Goal: Information Seeking & Learning: Learn about a topic

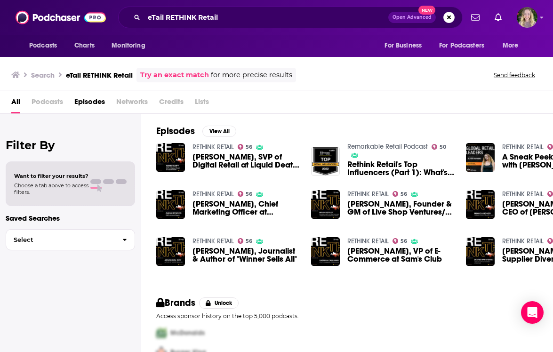
click at [55, 105] on span "Podcasts" at bounding box center [48, 103] width 32 height 19
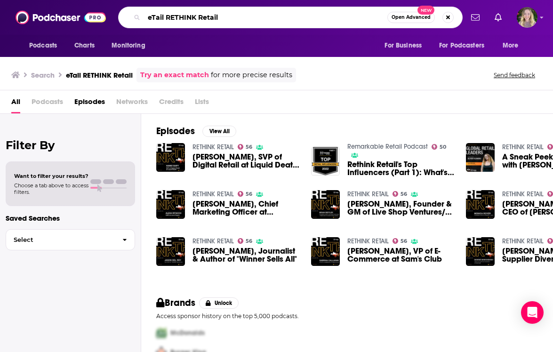
click at [229, 20] on input "eTail RETHINK Retail" at bounding box center [265, 17] width 243 height 15
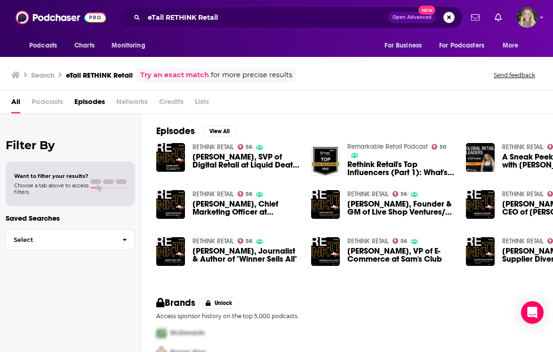
click at [53, 102] on span "Podcasts" at bounding box center [48, 103] width 32 height 19
click at [10, 102] on div "All Podcasts Episodes Networks Credits Lists" at bounding box center [276, 102] width 553 height 24
click at [237, 158] on span "[PERSON_NAME], SVP of Digital Retail at Liquid Death - Live from eTail West 2023" at bounding box center [245, 161] width 107 height 16
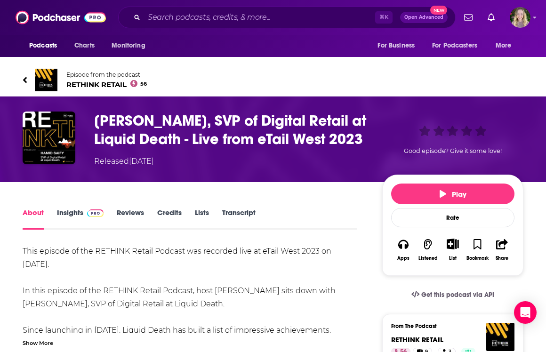
click at [97, 87] on span "RETHINK RETAIL 56" at bounding box center [106, 84] width 80 height 9
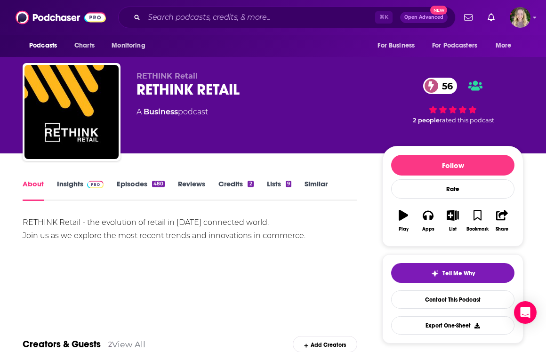
click at [68, 191] on link "Insights" at bounding box center [80, 190] width 47 height 22
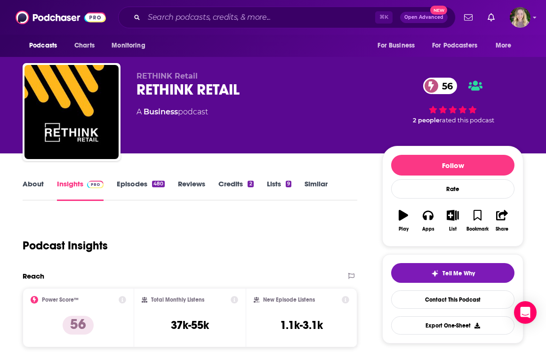
scroll to position [168, 0]
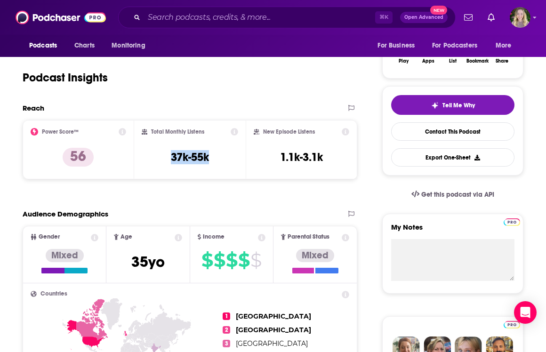
drag, startPoint x: 279, startPoint y: 158, endPoint x: 237, endPoint y: 156, distance: 41.5
click at [237, 156] on div "Total Monthly Listens 37k-55k" at bounding box center [190, 149] width 96 height 43
copy h3 "37k-55k"
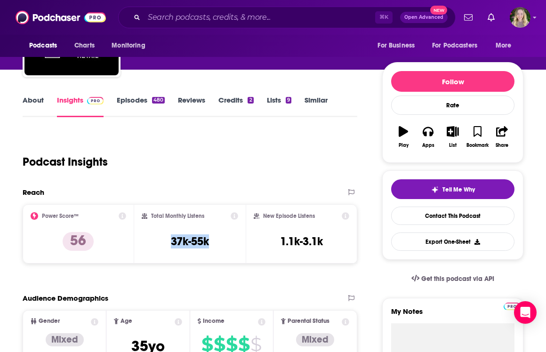
scroll to position [81, 0]
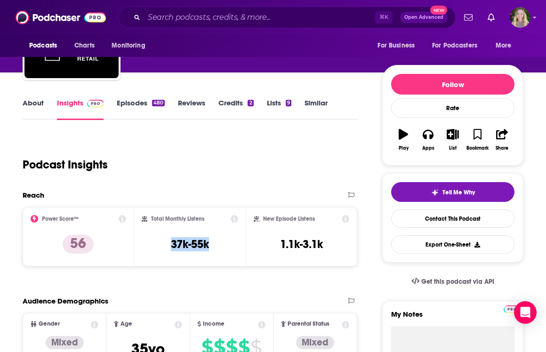
click at [144, 99] on link "Episodes 480" at bounding box center [141, 109] width 48 height 22
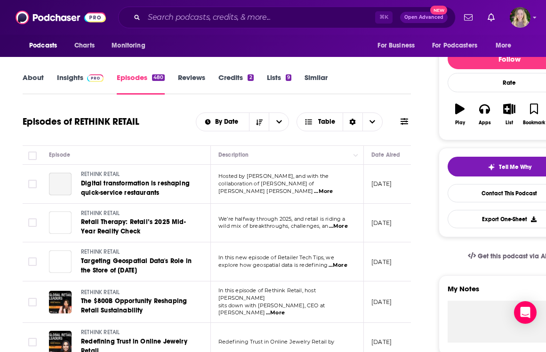
scroll to position [107, 0]
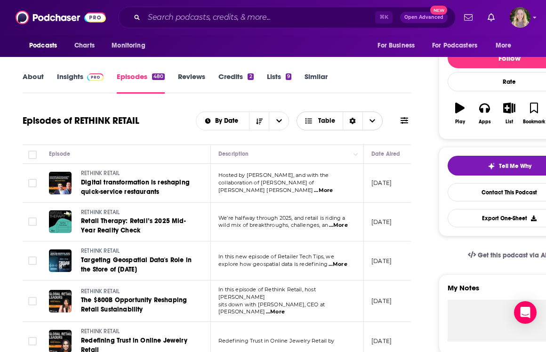
click at [371, 126] on span "Choose View" at bounding box center [372, 121] width 20 height 18
click at [383, 110] on div "Episodes of RETHINK RETAIL By Date Table Card Table" at bounding box center [217, 121] width 388 height 24
click at [399, 124] on button at bounding box center [403, 121] width 13 height 10
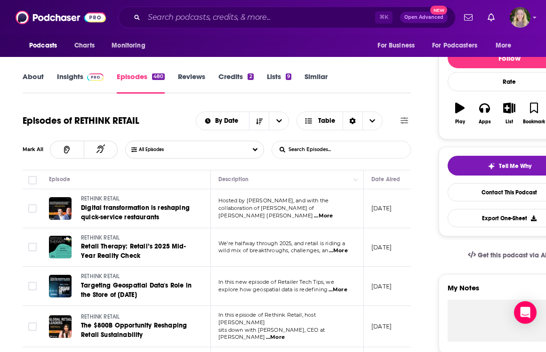
click at [318, 152] on input "List Search Input" at bounding box center [321, 149] width 98 height 17
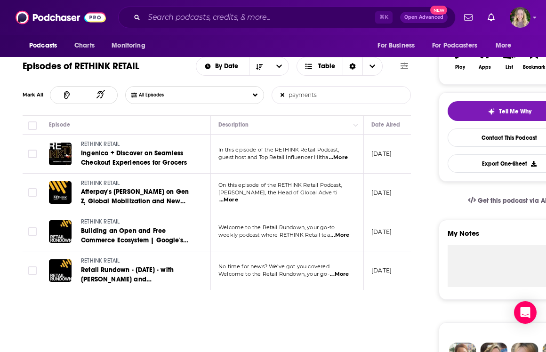
scroll to position [161, 0]
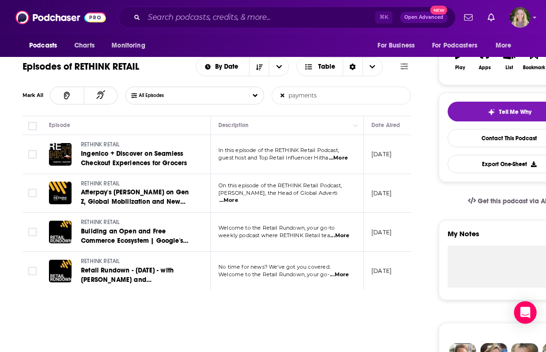
click at [238, 199] on span "...More" at bounding box center [228, 201] width 19 height 8
click at [238, 198] on span "...More" at bounding box center [228, 201] width 19 height 8
click at [338, 158] on span "...More" at bounding box center [338, 158] width 19 height 8
drag, startPoint x: 339, startPoint y: 153, endPoint x: 346, endPoint y: 156, distance: 7.2
click at [326, 98] on input "payments" at bounding box center [321, 95] width 98 height 17
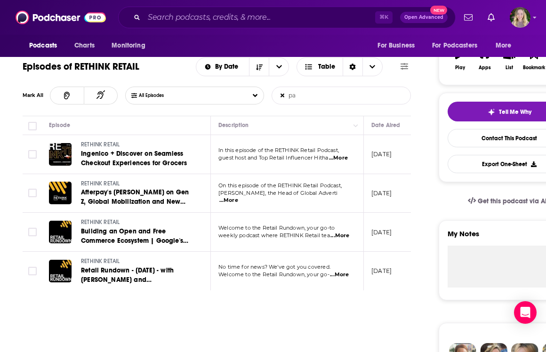
type input "p"
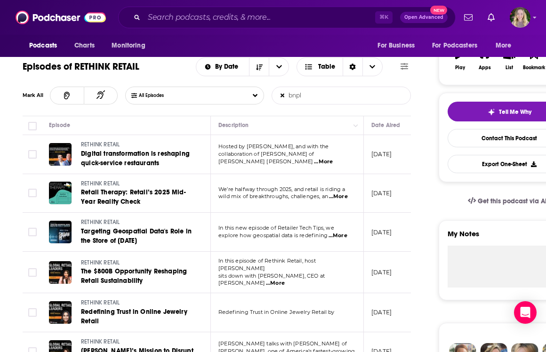
click at [332, 158] on span "...More" at bounding box center [323, 162] width 19 height 8
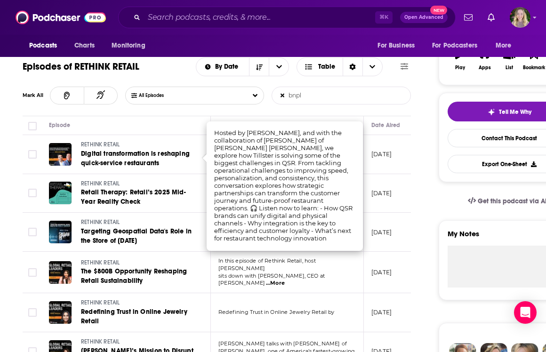
click at [199, 119] on th "Episode" at bounding box center [125, 125] width 169 height 19
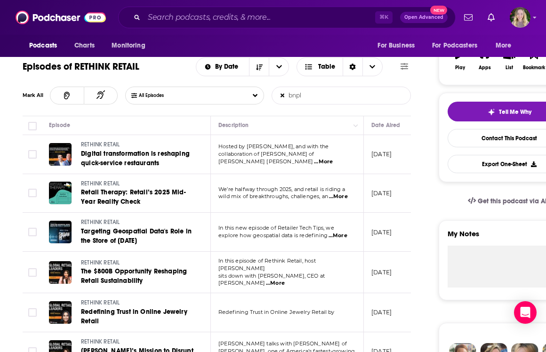
click at [329, 102] on input "bnpl" at bounding box center [321, 95] width 98 height 17
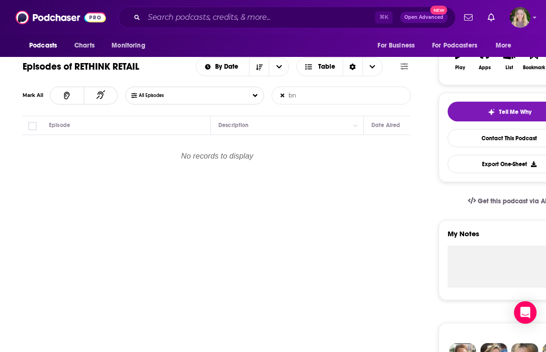
type input "b"
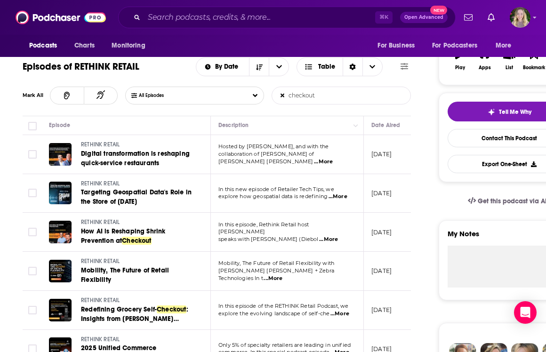
type input "checkout"
click at [338, 236] on span "...More" at bounding box center [328, 240] width 19 height 8
